Goal: Information Seeking & Learning: Learn about a topic

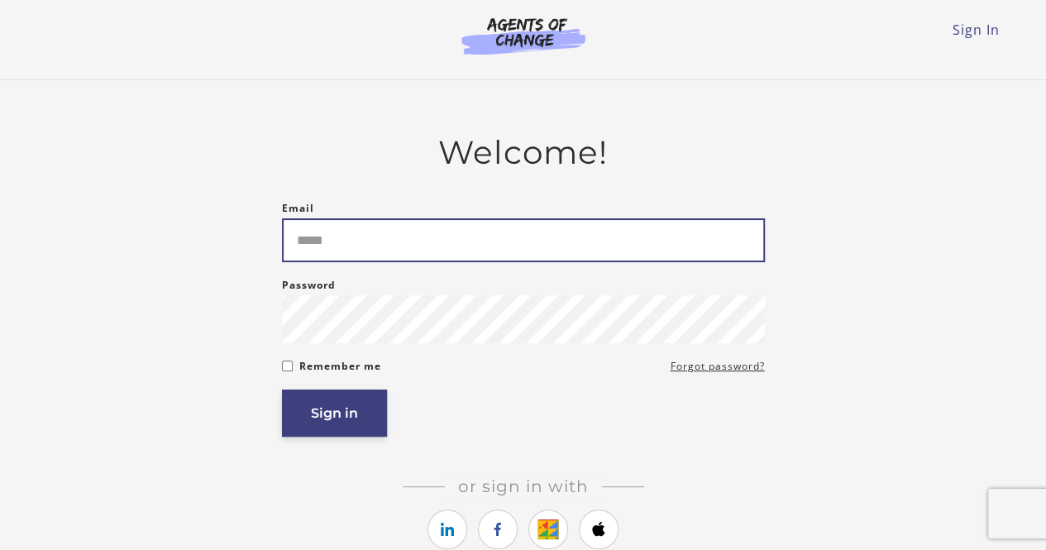
type input "**********"
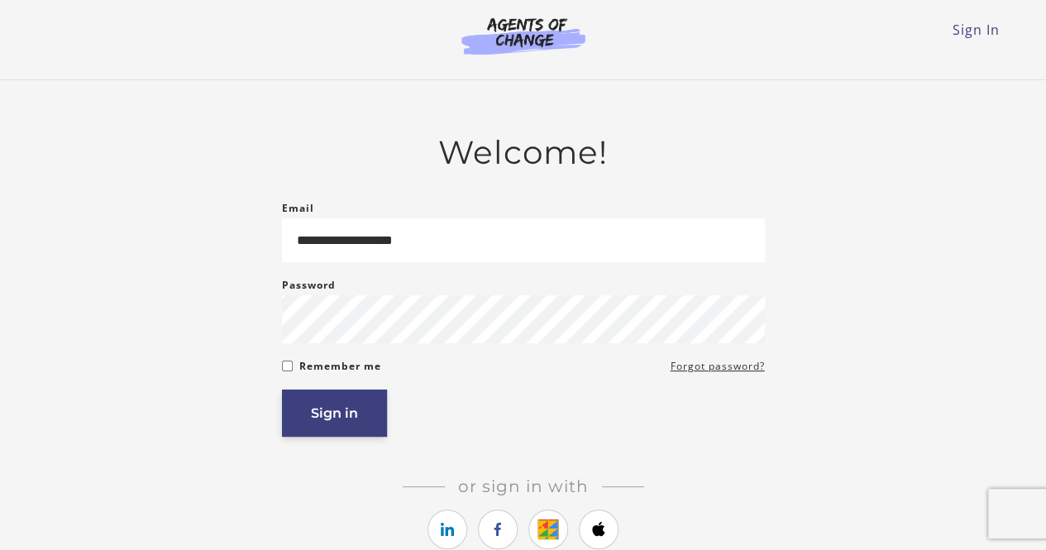
click at [370, 411] on button "Sign in" at bounding box center [334, 412] width 105 height 47
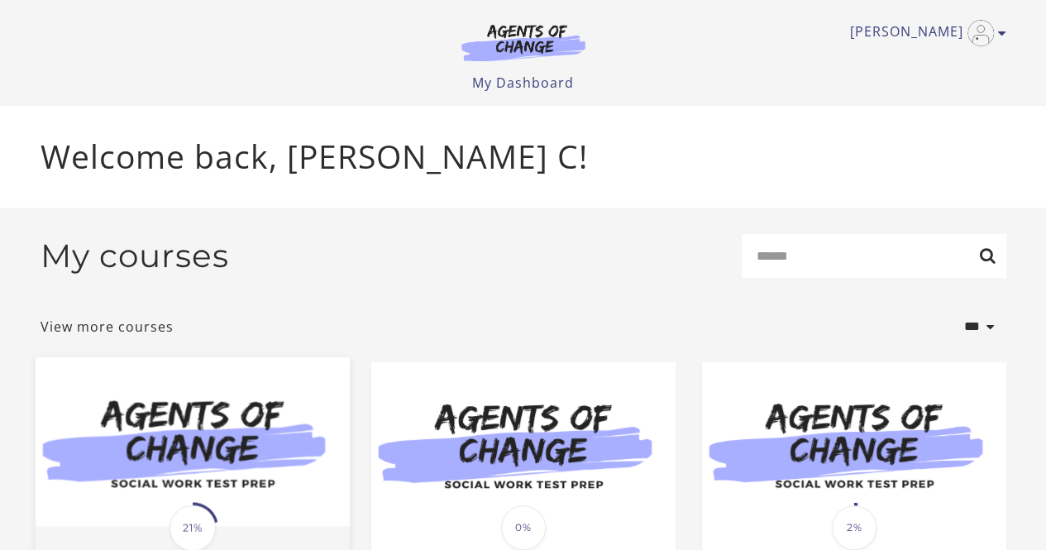
drag, startPoint x: 0, startPoint y: 0, endPoint x: 198, endPoint y: 419, distance: 463.9
click at [198, 419] on img at bounding box center [192, 441] width 314 height 170
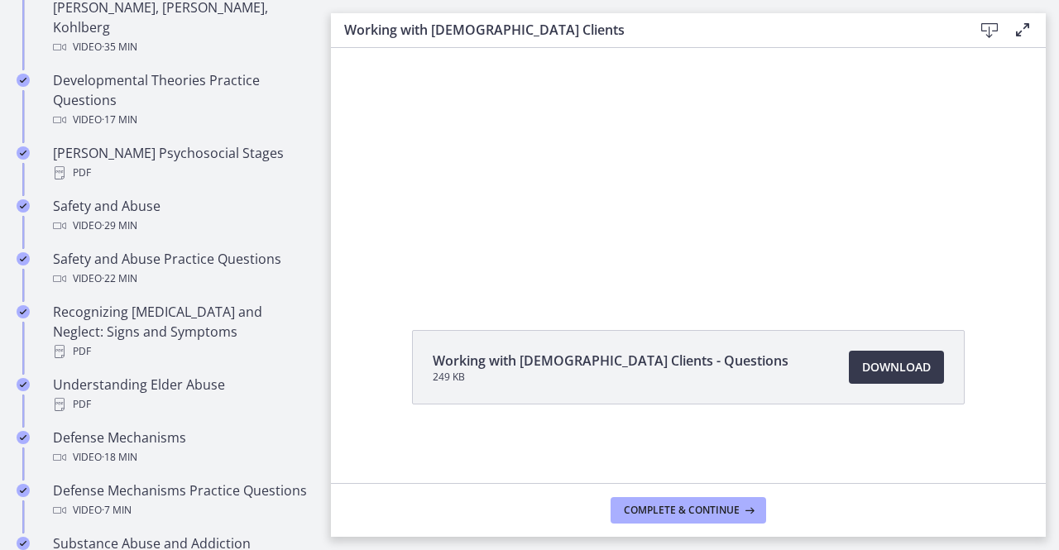
scroll to position [496, 0]
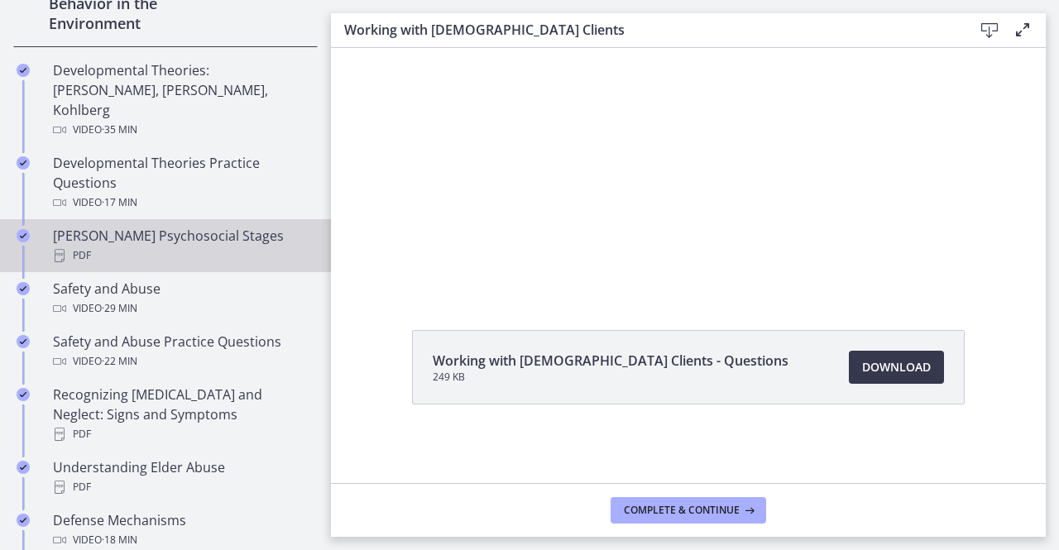
click at [136, 246] on div "PDF" at bounding box center [182, 256] width 258 height 20
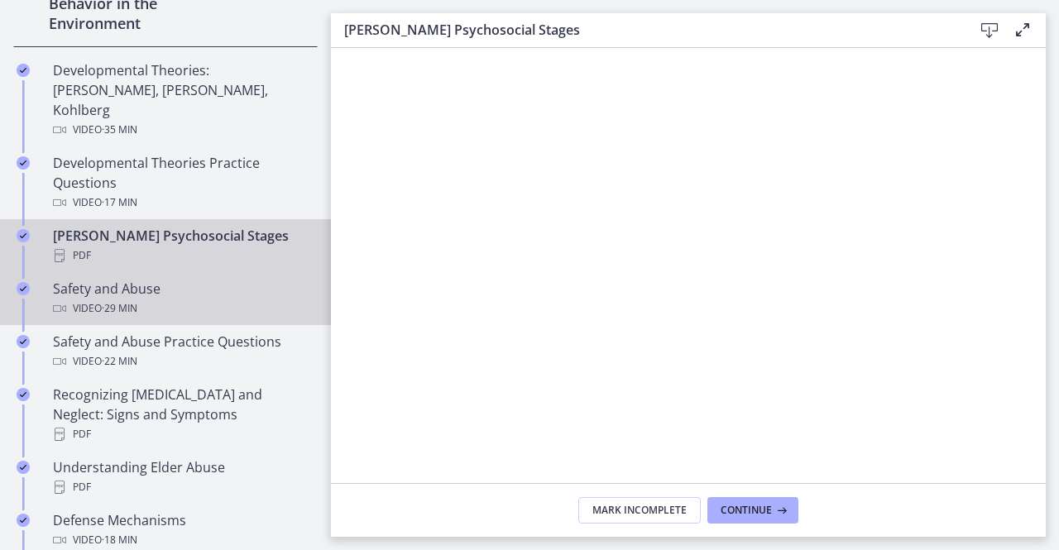
click at [178, 299] on div "Video · 29 min" at bounding box center [182, 309] width 258 height 20
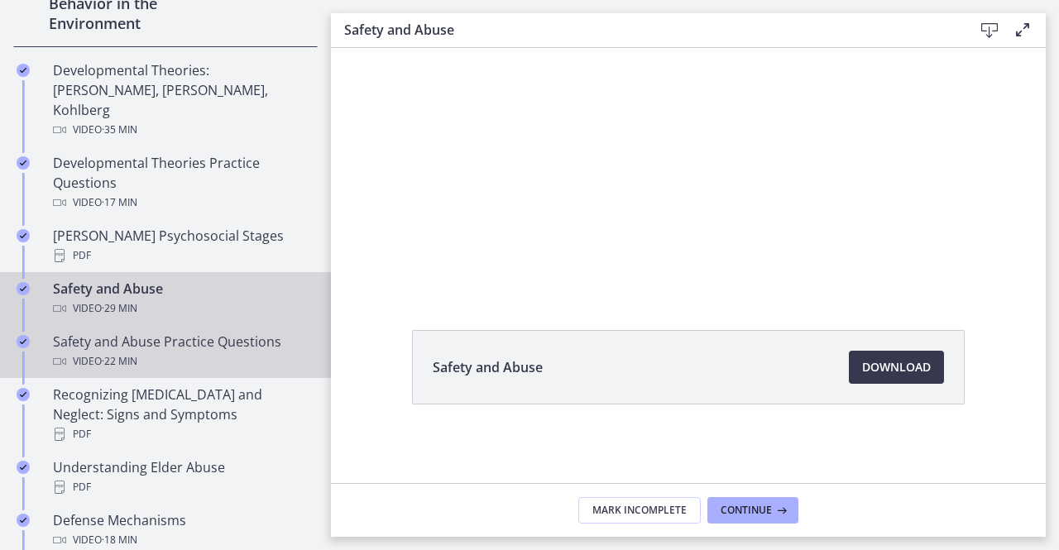
scroll to position [579, 0]
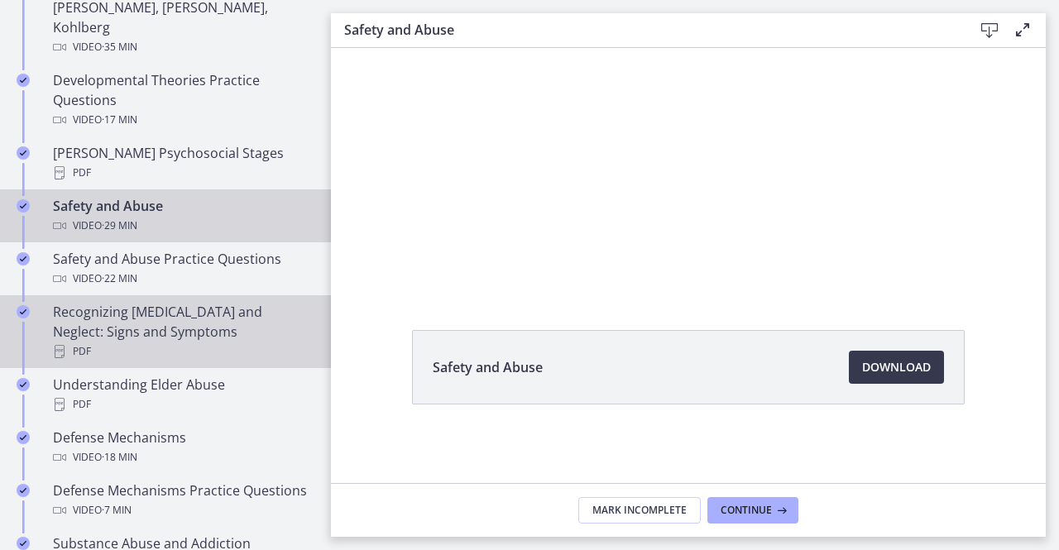
click at [169, 342] on div "PDF" at bounding box center [182, 352] width 258 height 20
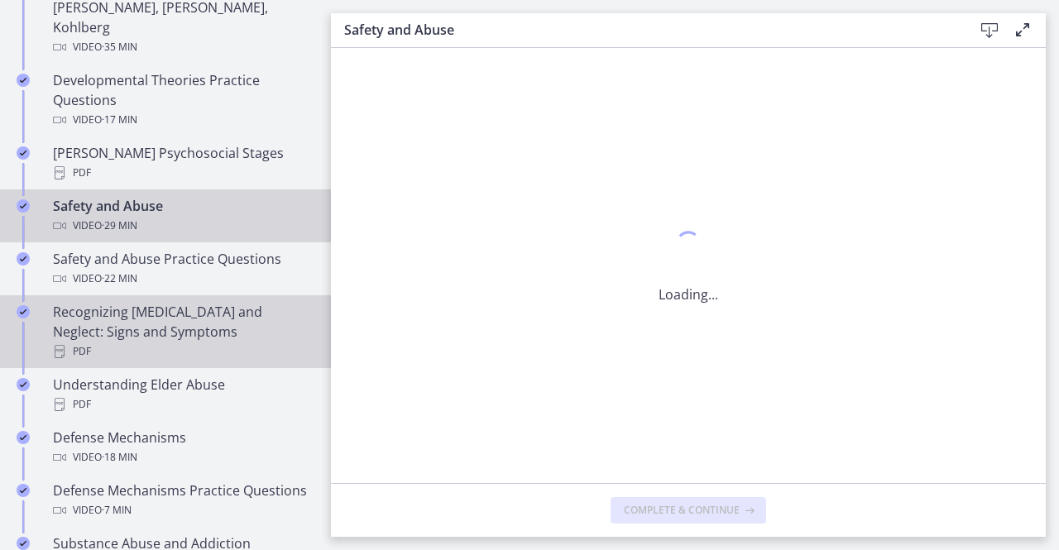
scroll to position [0, 0]
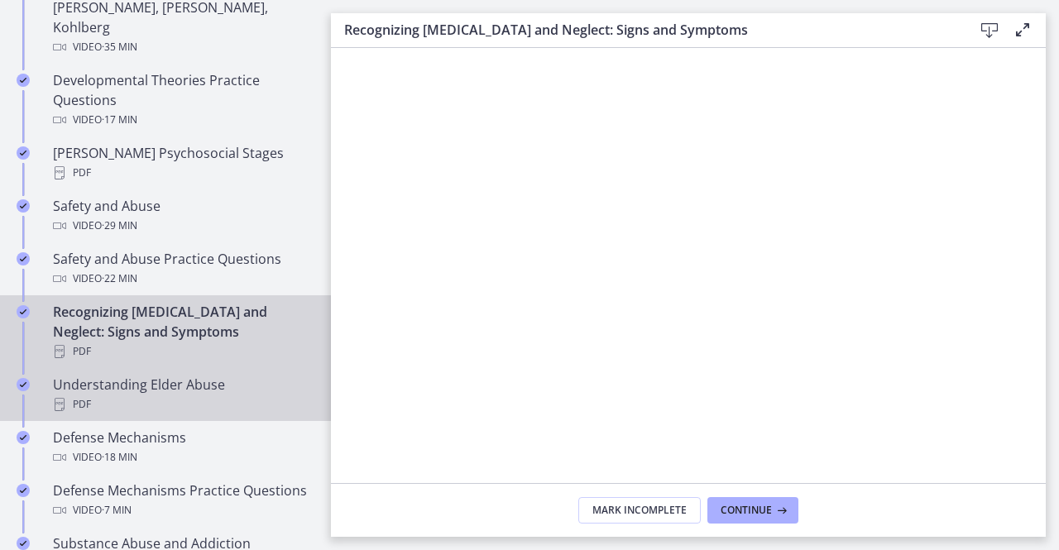
click at [194, 394] on div "PDF" at bounding box center [182, 404] width 258 height 20
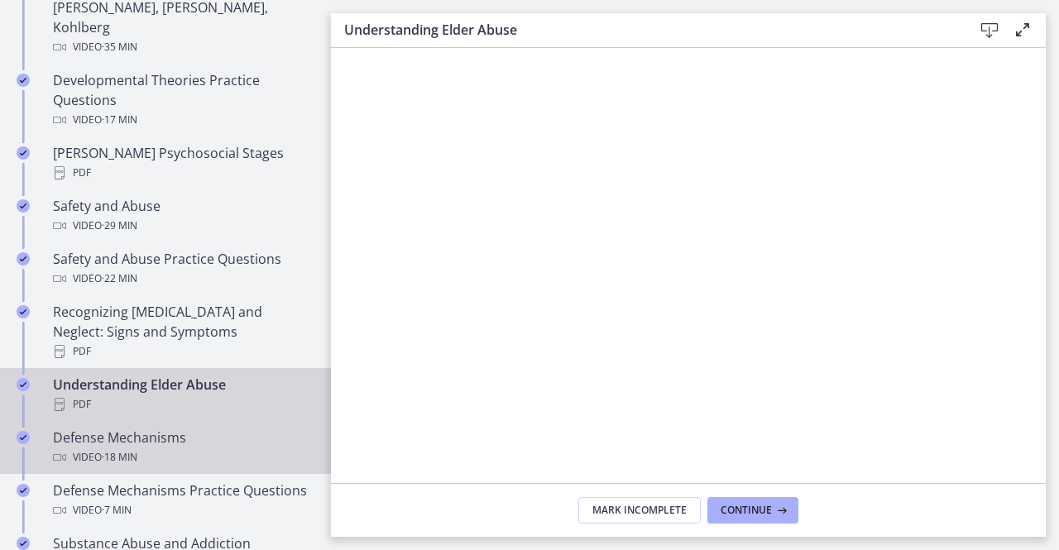
click at [154, 447] on div "Video · 18 min" at bounding box center [182, 457] width 258 height 20
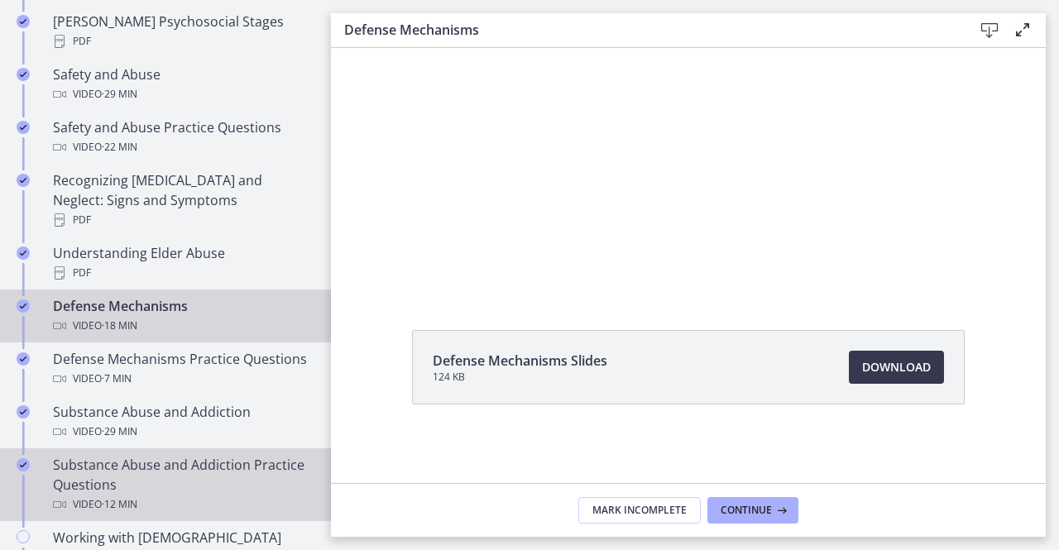
scroll to position [744, 0]
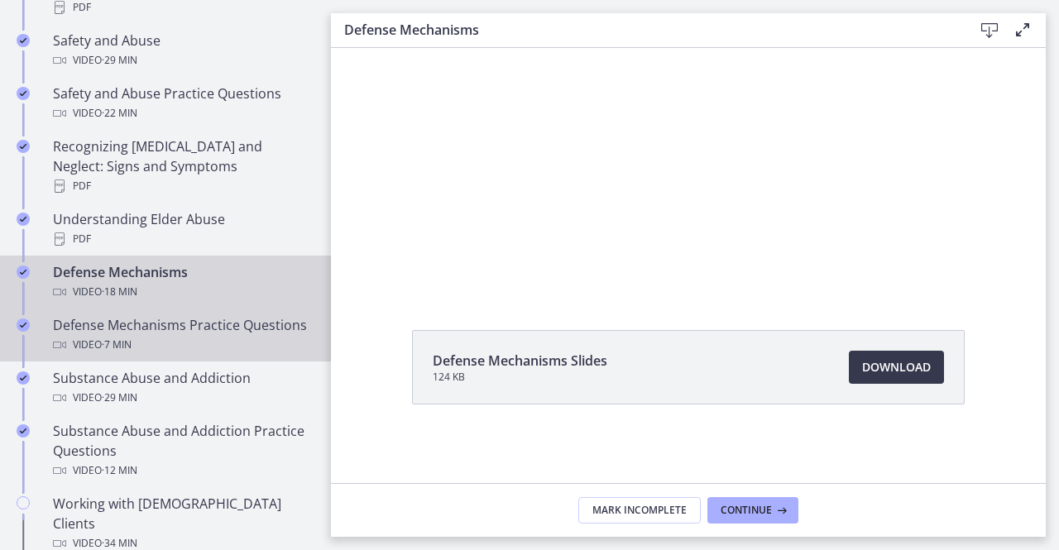
click at [174, 325] on div "Defense Mechanisms Practice Questions Video · 7 min" at bounding box center [182, 335] width 258 height 40
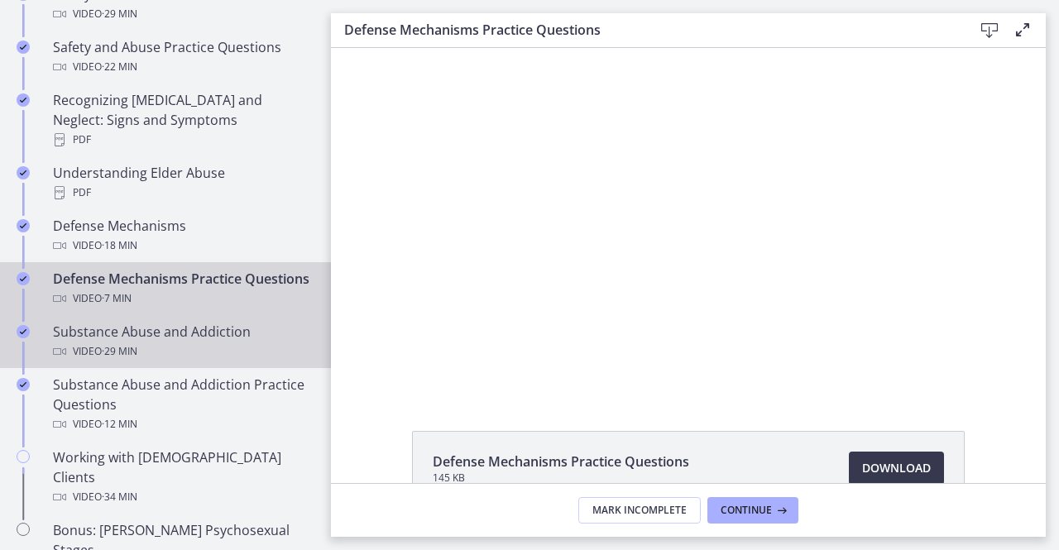
scroll to position [827, 0]
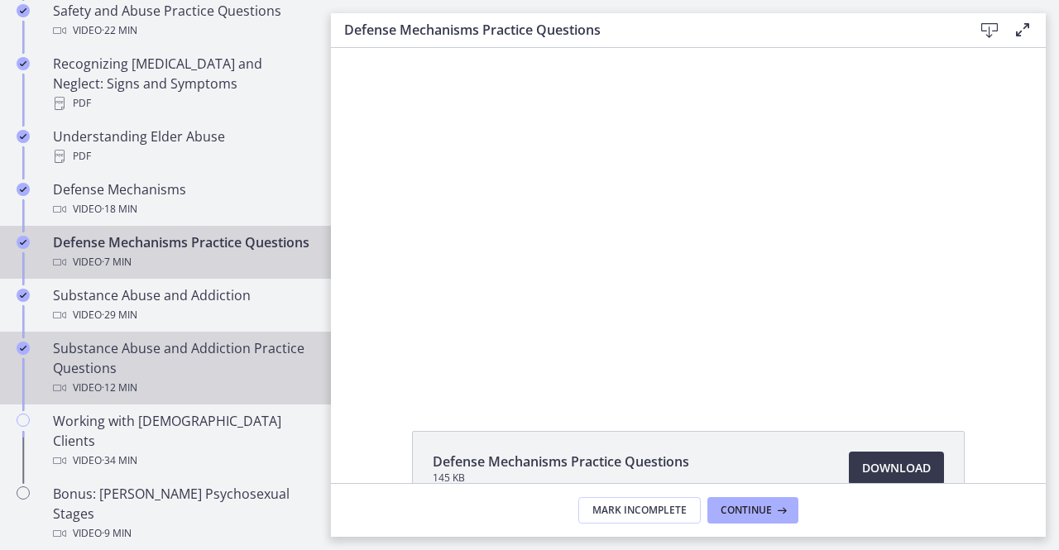
click at [202, 378] on div "Video · 12 min" at bounding box center [182, 388] width 258 height 20
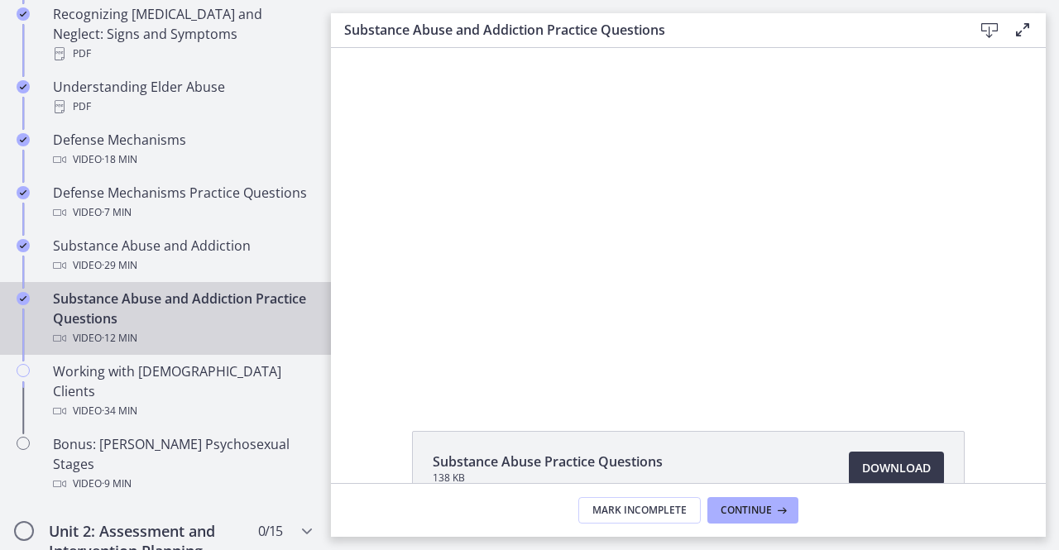
scroll to position [910, 0]
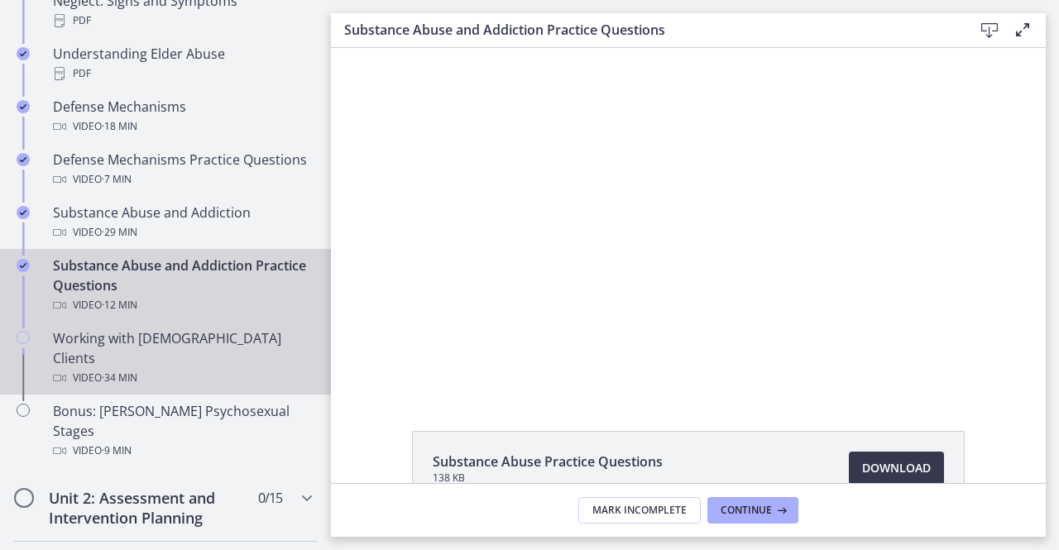
click at [151, 345] on div "Working with LGBTQ+ Clients Video · 34 min" at bounding box center [182, 358] width 258 height 60
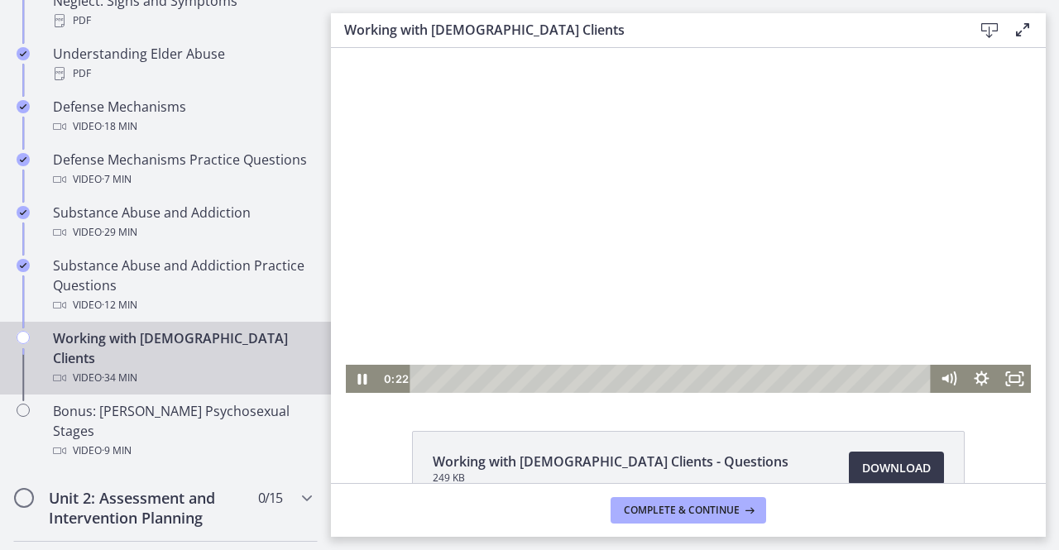
click at [590, 242] on div at bounding box center [689, 220] width 686 height 345
click at [356, 370] on icon "Play Video" at bounding box center [363, 379] width 40 height 34
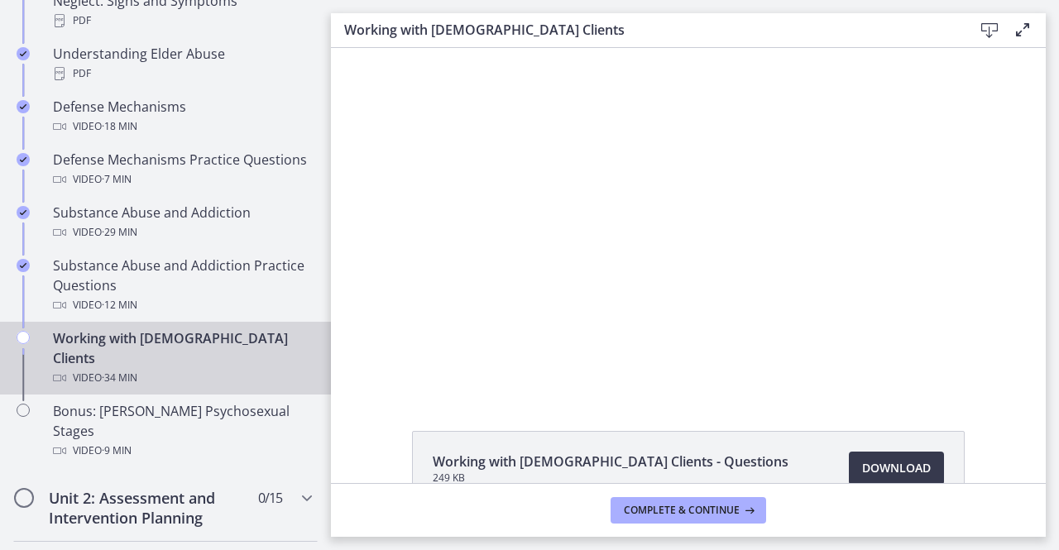
click at [1034, 32] on div "Working with LGBTQ+ Clients Download Enable fullscreen" at bounding box center [688, 30] width 714 height 35
click at [1021, 30] on icon at bounding box center [1022, 30] width 20 height 20
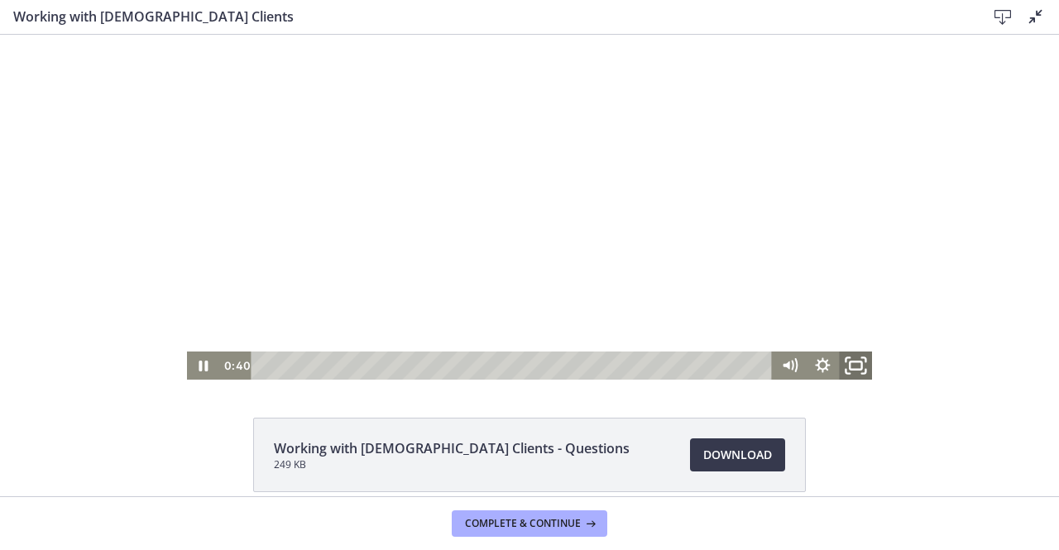
click at [850, 365] on icon "Fullscreen" at bounding box center [855, 366] width 40 height 34
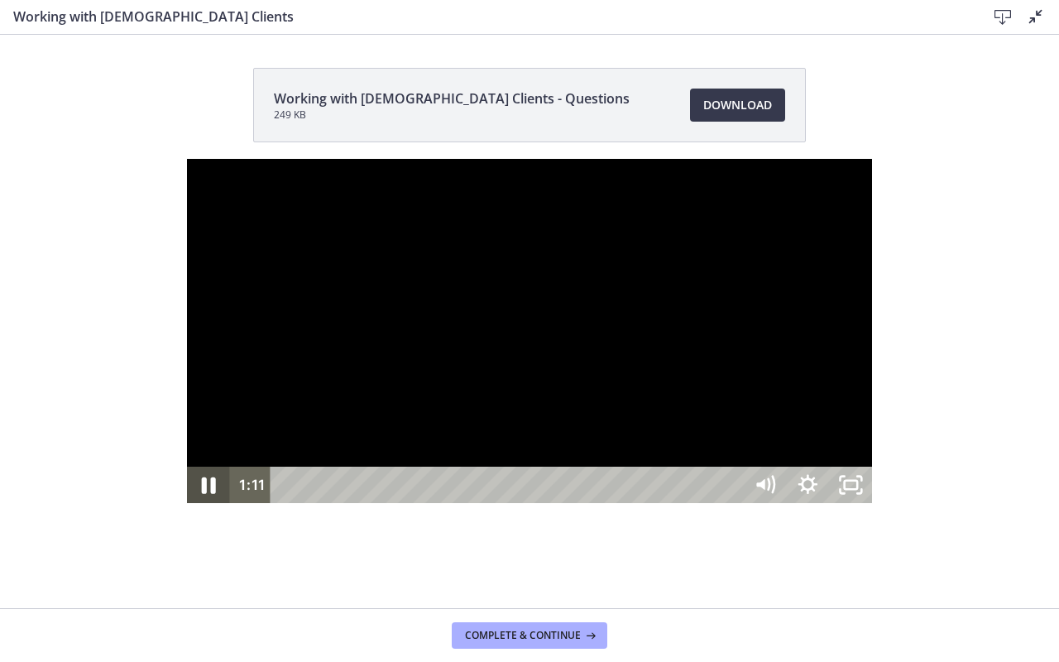
click at [182, 507] on icon "Pause" at bounding box center [207, 485] width 51 height 44
click at [184, 507] on icon "Play Video" at bounding box center [209, 485] width 51 height 44
click at [187, 504] on div at bounding box center [530, 331] width 686 height 345
click at [872, 212] on div at bounding box center [530, 331] width 686 height 345
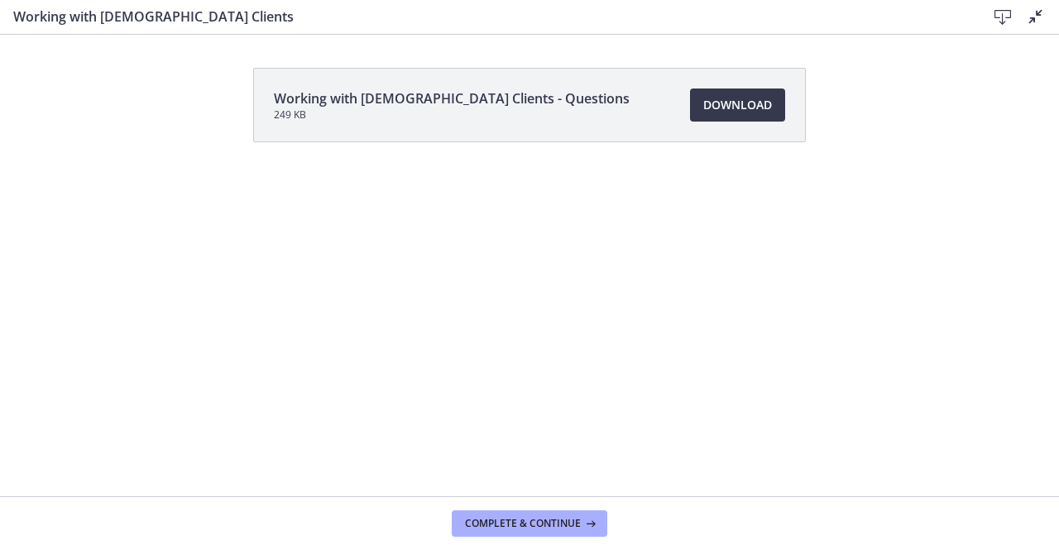
scroll to position [74, 0]
